Goal: Information Seeking & Learning: Find specific fact

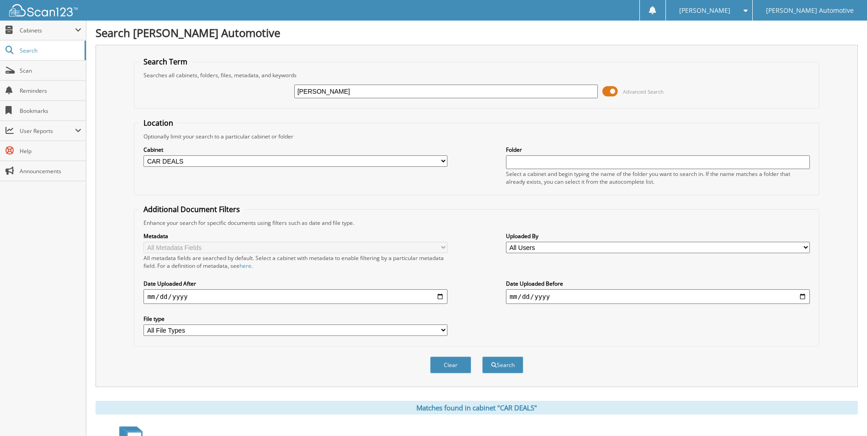
click at [367, 88] on input "robin minvielle" at bounding box center [446, 92] width 304 height 14
type input "[PERSON_NAME]"
click at [482, 357] on button "Search" at bounding box center [502, 365] width 41 height 17
click at [373, 92] on input "[PERSON_NAME]" at bounding box center [446, 92] width 304 height 14
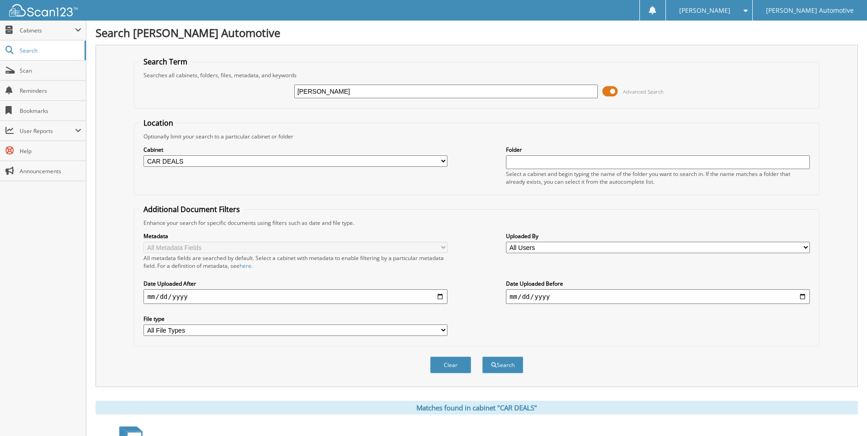
click at [373, 92] on input "[PERSON_NAME]" at bounding box center [446, 92] width 304 height 14
type input "[PERSON_NAME][US_STATE]"
click at [482, 357] on button "Search" at bounding box center [502, 365] width 41 height 17
